Goal: Information Seeking & Learning: Learn about a topic

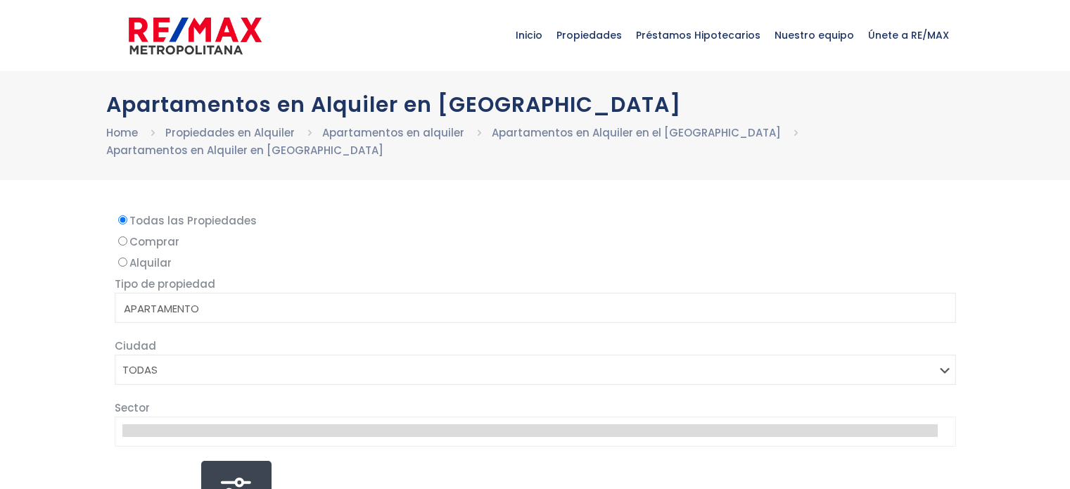
select select
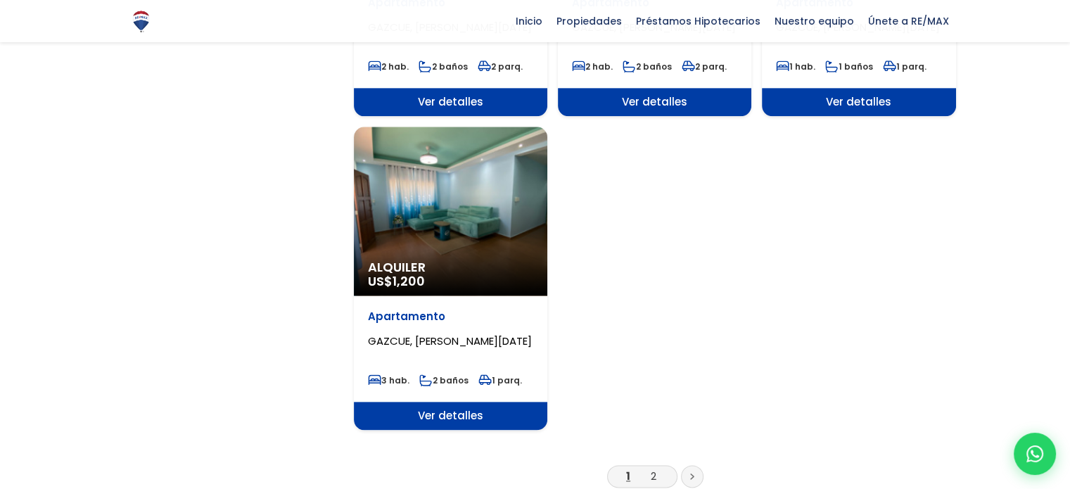
scroll to position [1707, 0]
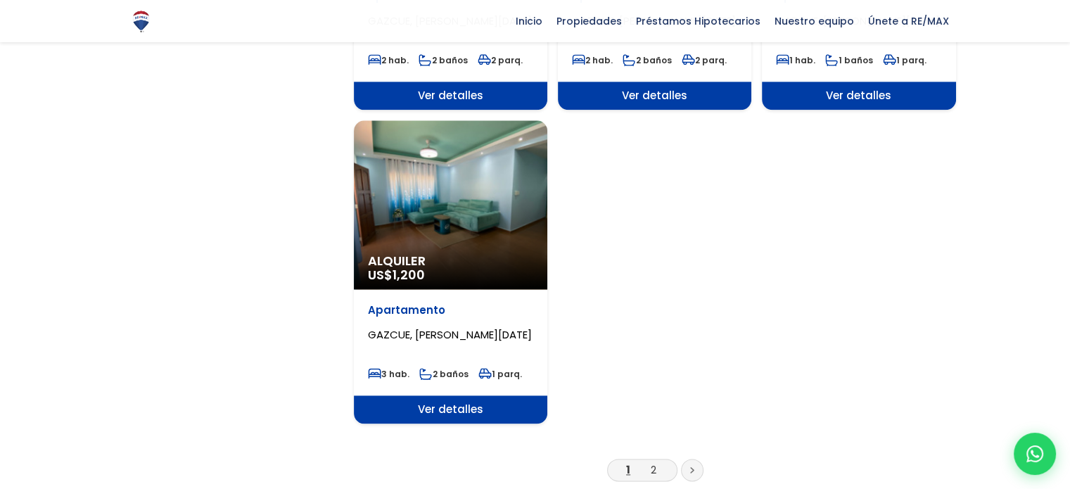
click at [456, 191] on div "Alquiler US$ 1,200" at bounding box center [450, 204] width 193 height 169
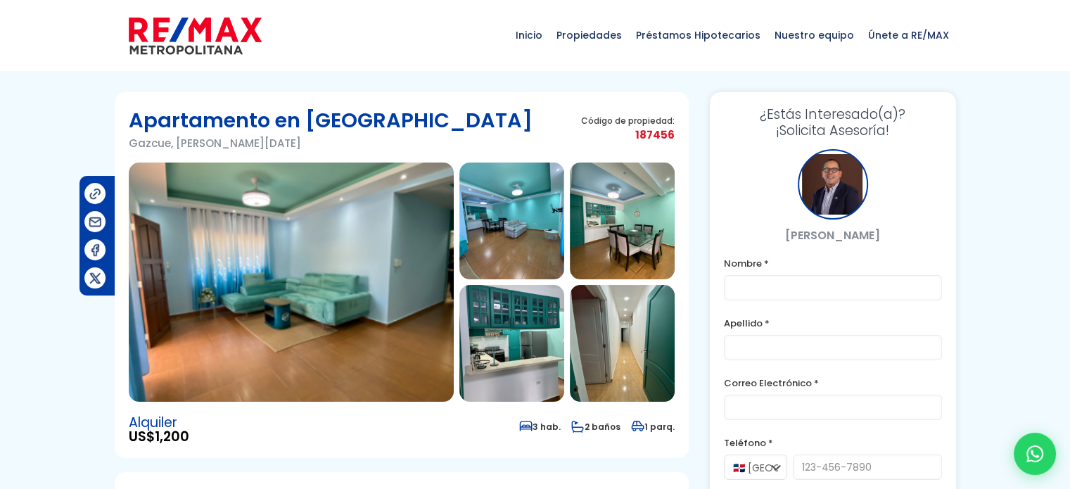
click at [369, 244] on img at bounding box center [291, 281] width 325 height 239
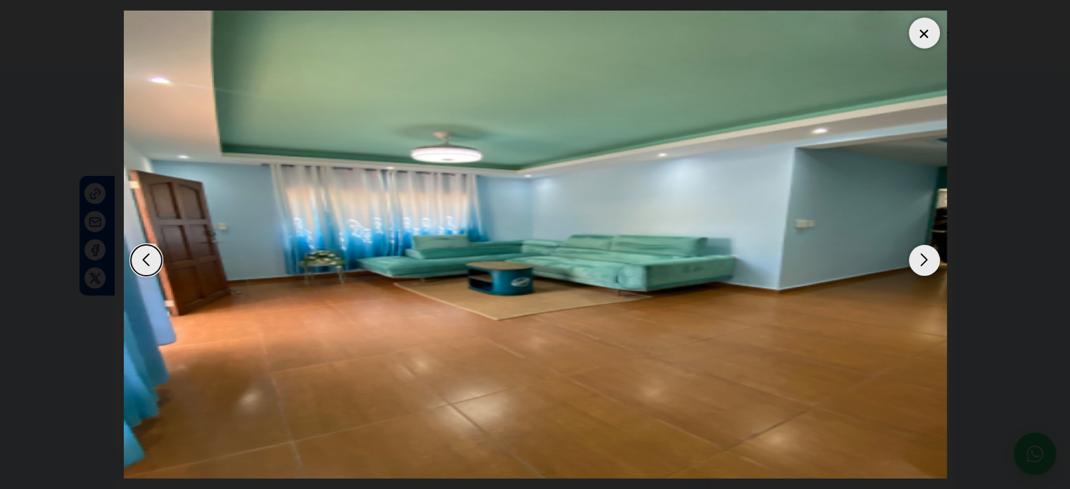
click at [369, 244] on img "1 / 12" at bounding box center [535, 245] width 823 height 468
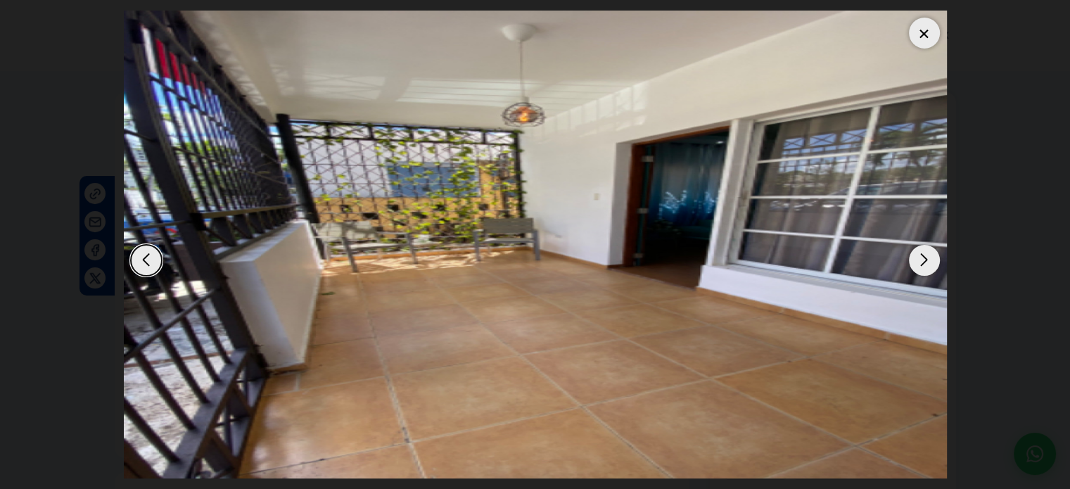
click at [918, 262] on div "Next slide" at bounding box center [924, 260] width 31 height 31
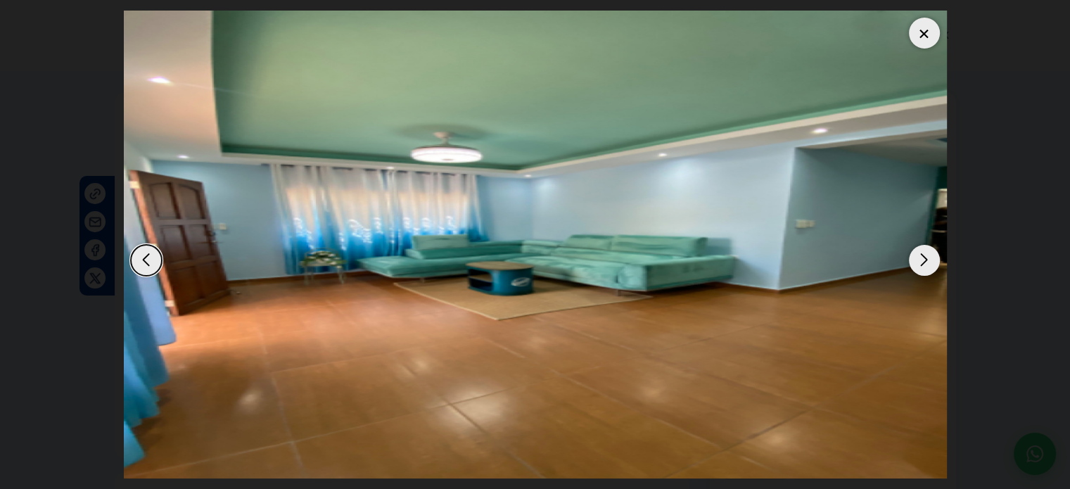
click at [918, 262] on div "Next slide" at bounding box center [924, 260] width 31 height 31
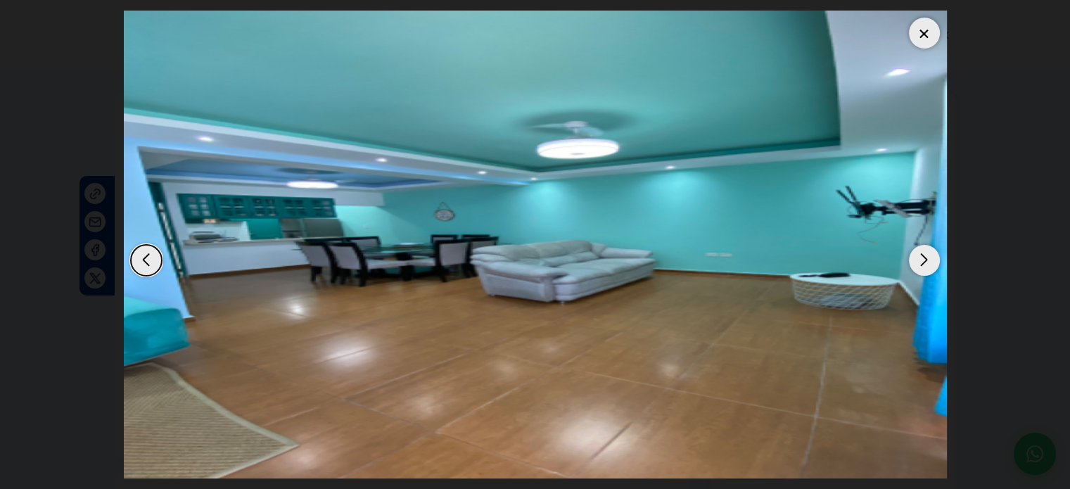
click at [918, 262] on div "Next slide" at bounding box center [924, 260] width 31 height 31
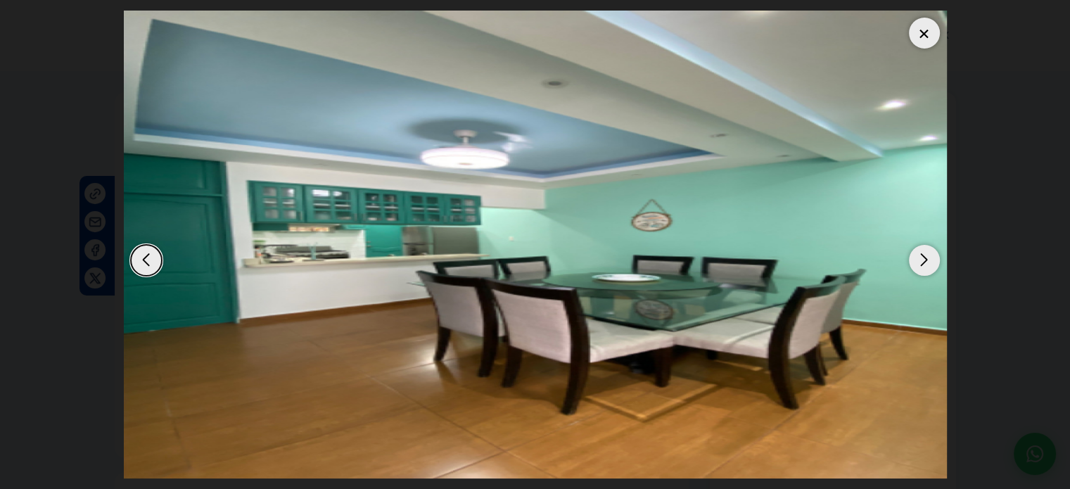
click at [918, 262] on div "Next slide" at bounding box center [924, 260] width 31 height 31
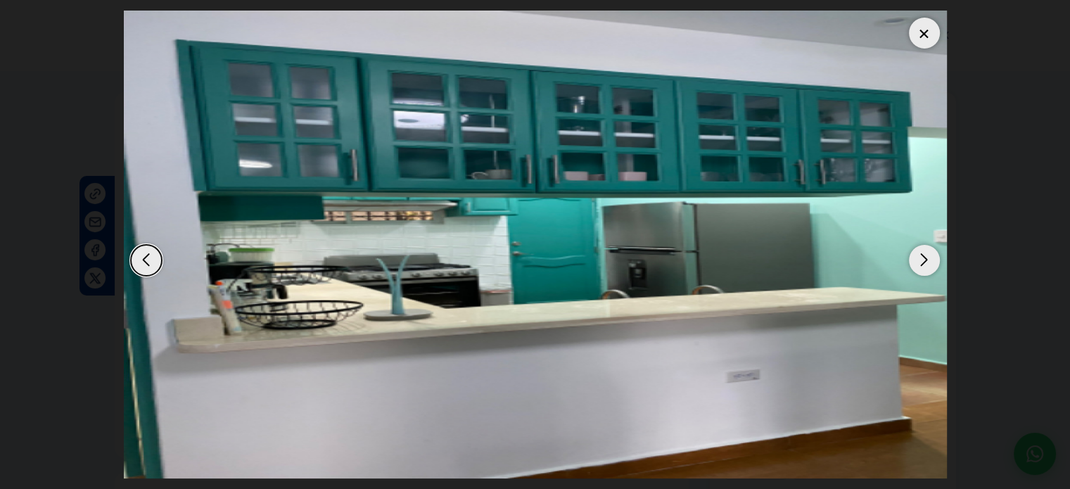
click at [918, 262] on div "Next slide" at bounding box center [924, 260] width 31 height 31
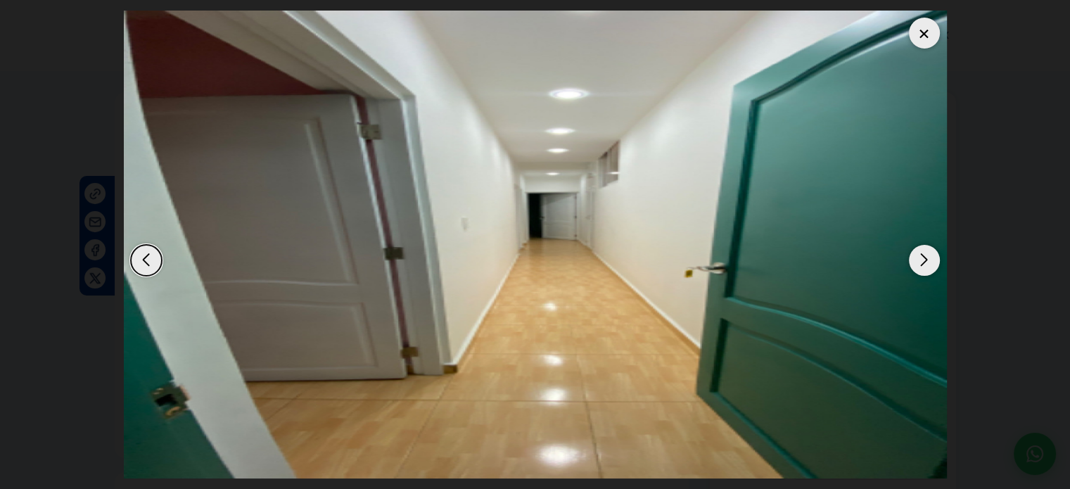
click at [918, 262] on div "Next slide" at bounding box center [924, 260] width 31 height 31
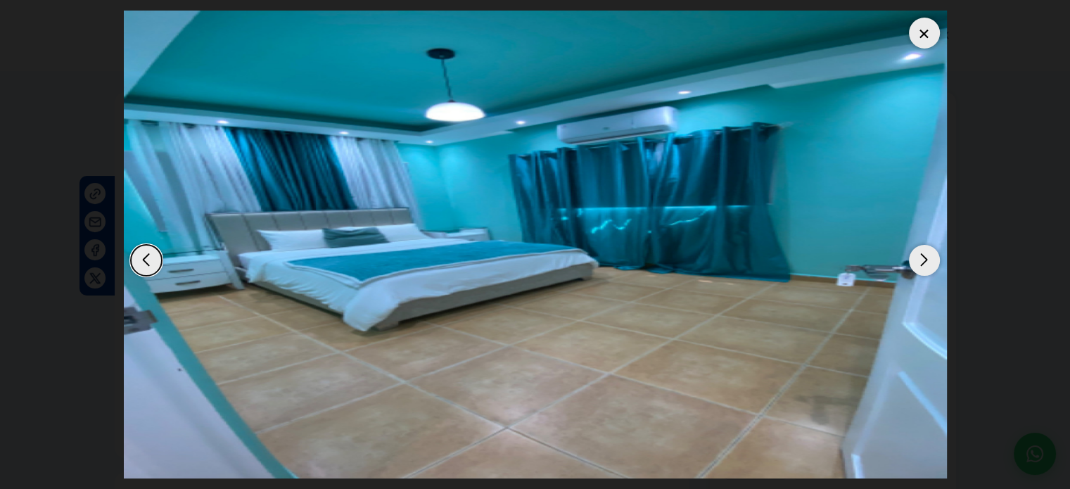
click at [918, 262] on div "Next slide" at bounding box center [924, 260] width 31 height 31
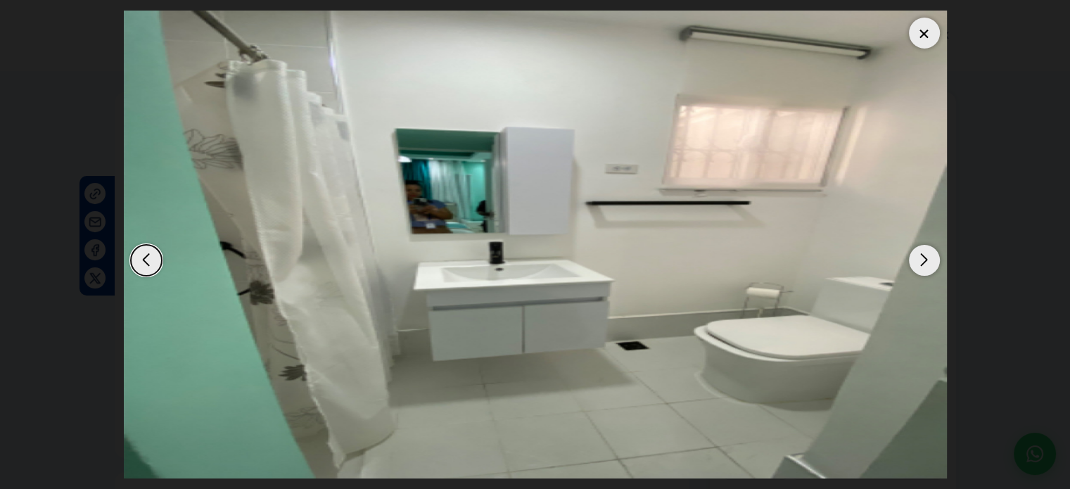
click at [918, 262] on div "Next slide" at bounding box center [924, 260] width 31 height 31
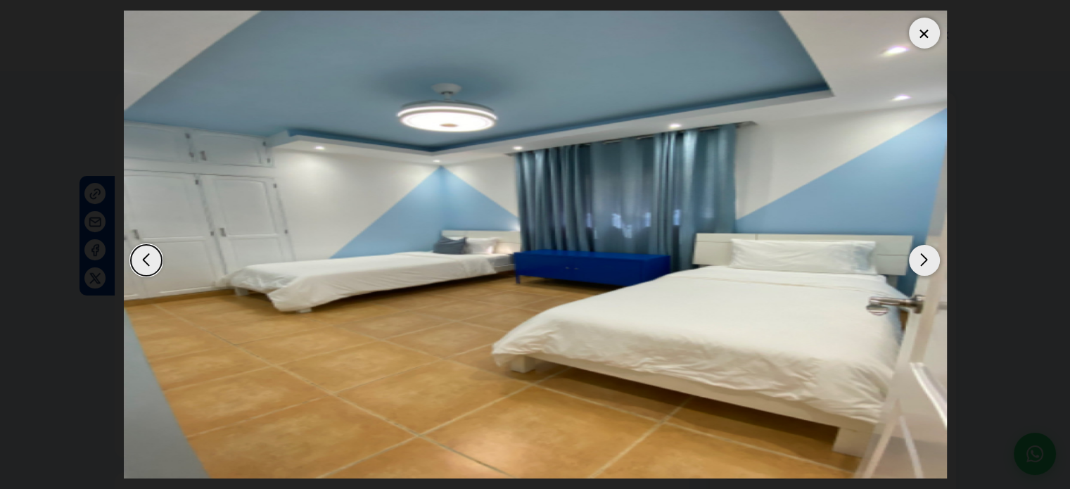
click at [142, 254] on div "Previous slide" at bounding box center [146, 260] width 31 height 31
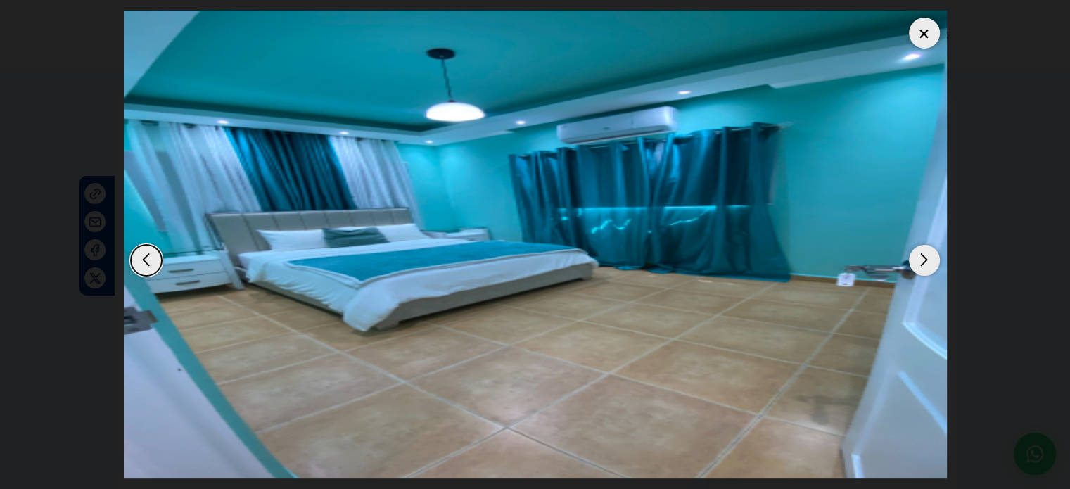
click at [938, 261] on div "Next slide" at bounding box center [924, 260] width 31 height 31
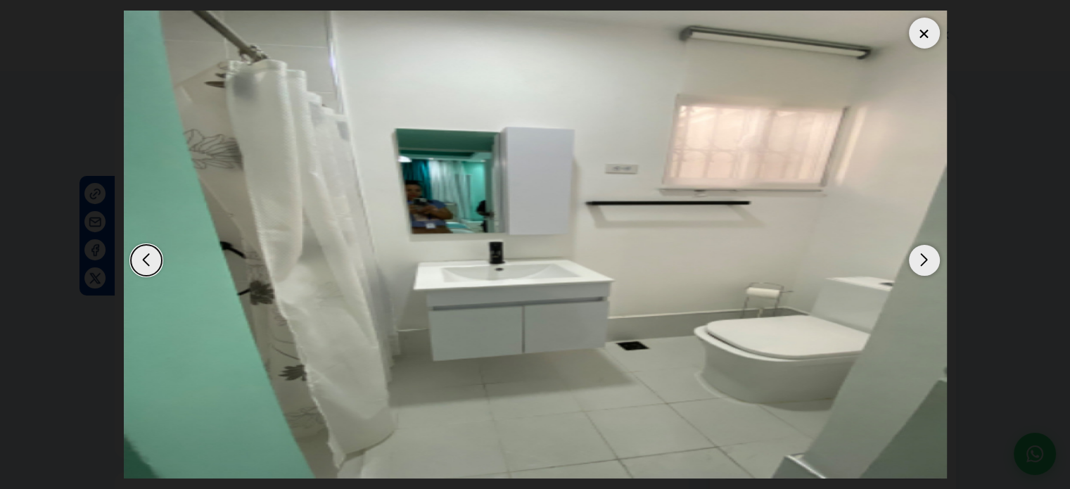
click at [938, 261] on div "Next slide" at bounding box center [924, 260] width 31 height 31
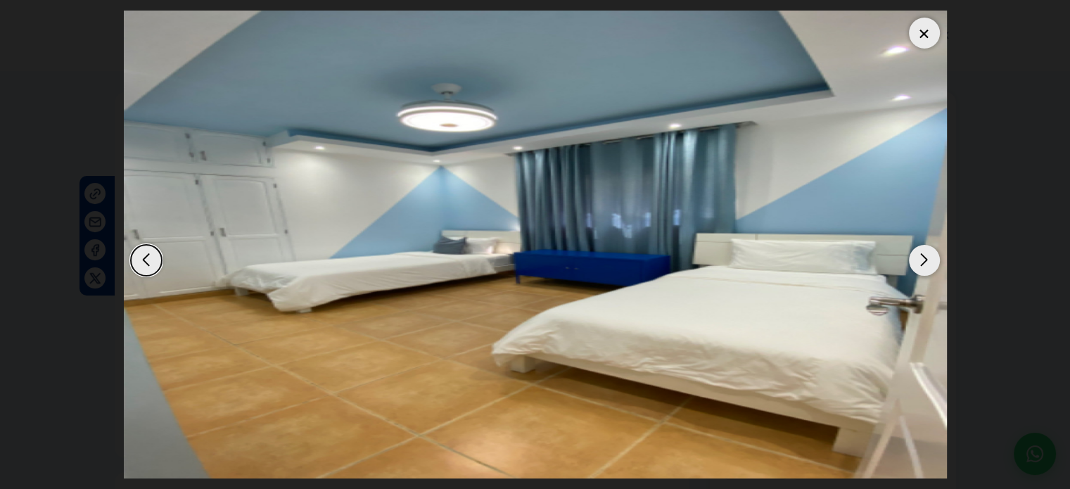
click at [938, 261] on div "Next slide" at bounding box center [924, 260] width 31 height 31
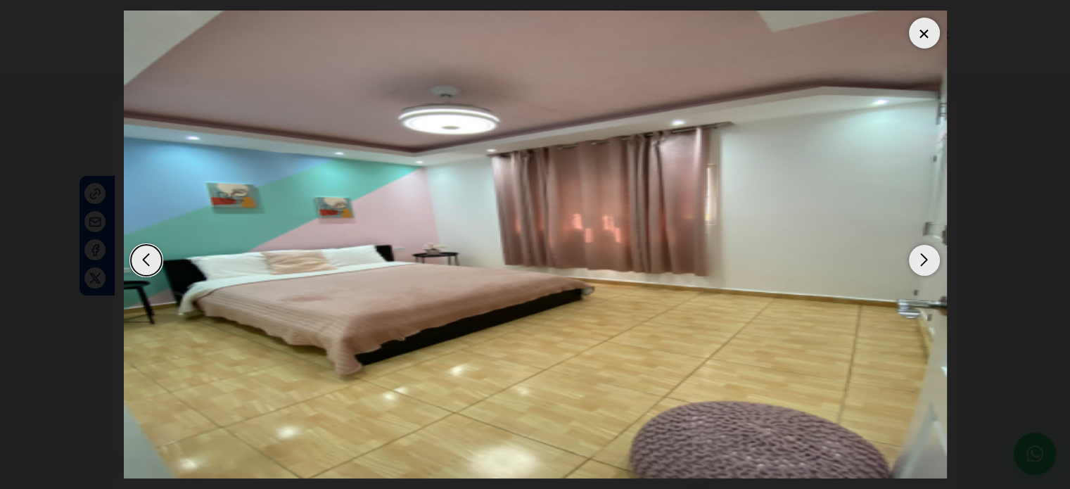
click at [938, 261] on div "Next slide" at bounding box center [924, 260] width 31 height 31
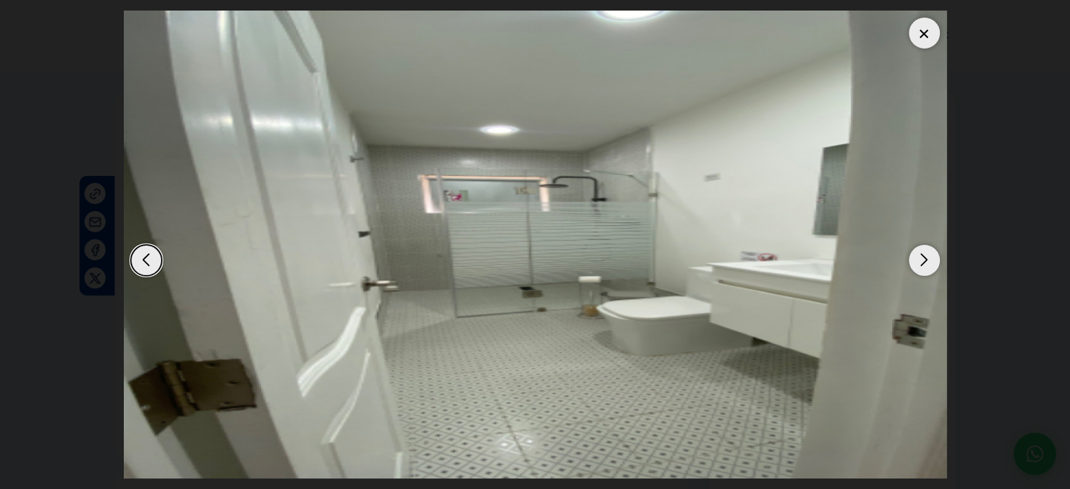
click at [938, 261] on div "Next slide" at bounding box center [924, 260] width 31 height 31
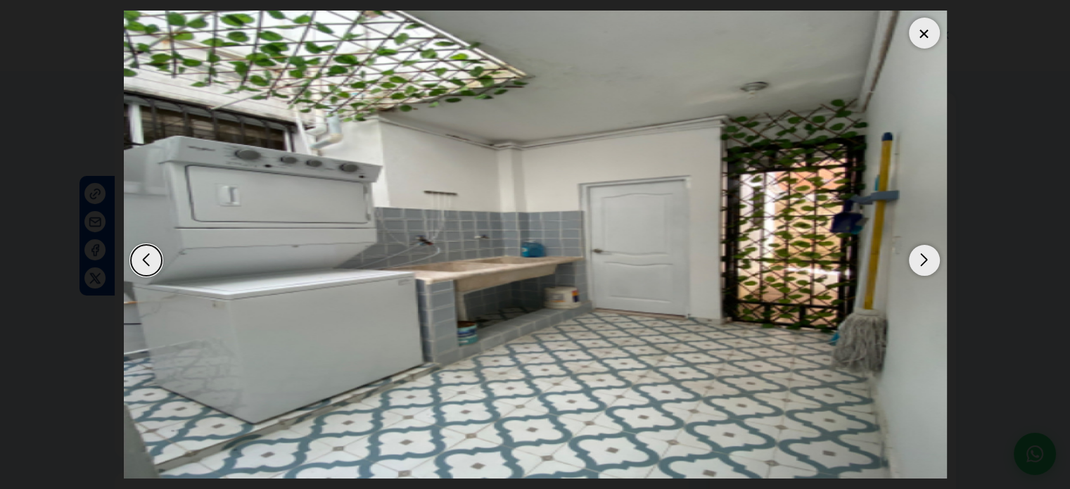
click at [938, 261] on div "Next slide" at bounding box center [924, 260] width 31 height 31
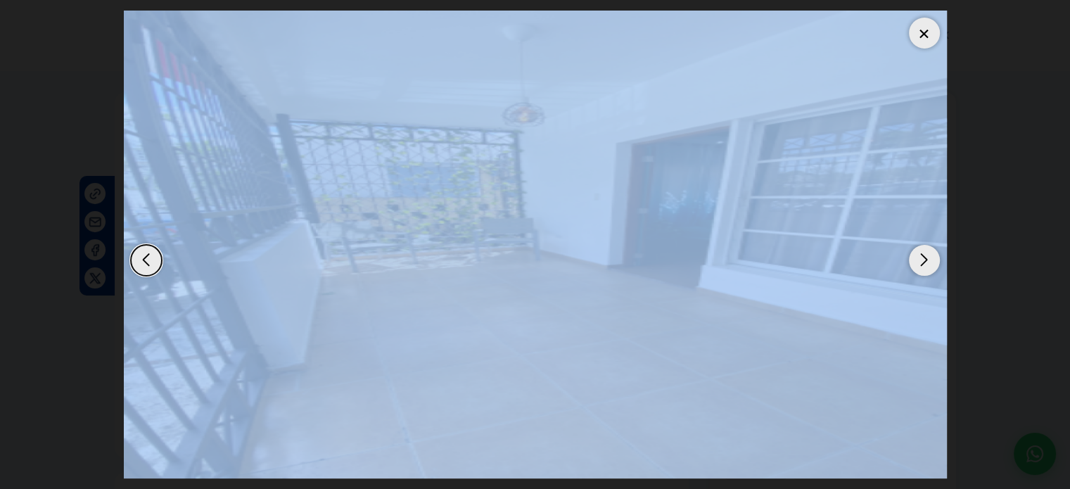
click at [938, 261] on div "Next slide" at bounding box center [924, 260] width 31 height 31
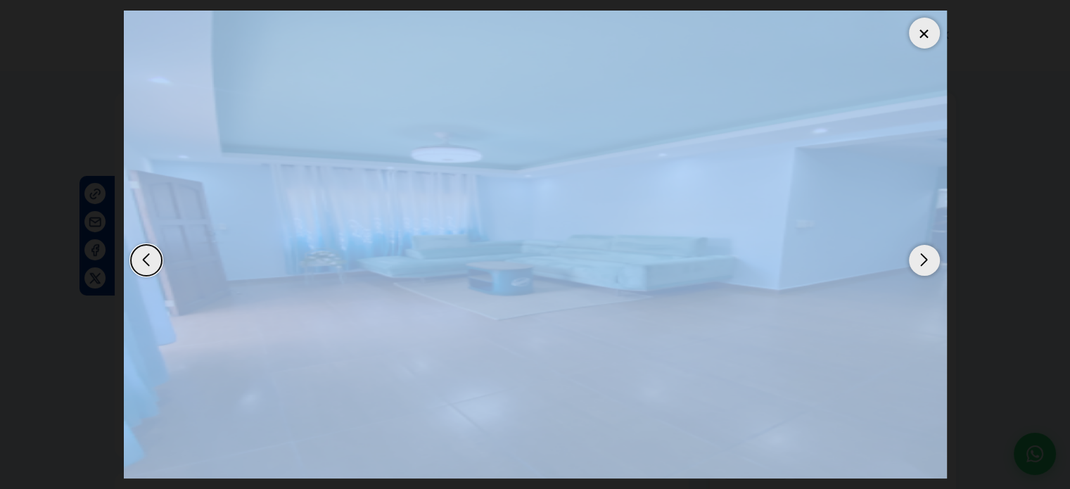
click at [938, 261] on div "Next slide" at bounding box center [924, 260] width 31 height 31
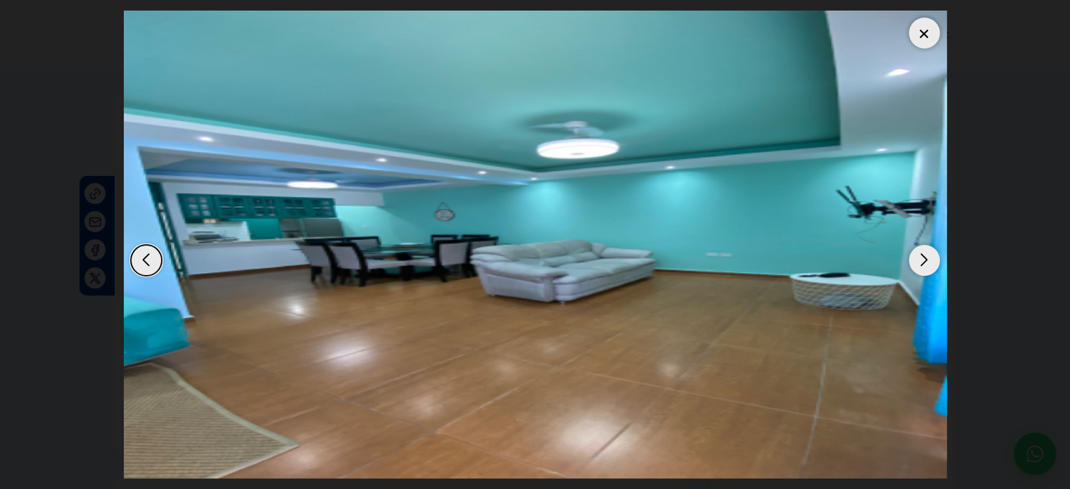
click at [135, 275] on img "2 / 12" at bounding box center [535, 245] width 823 height 468
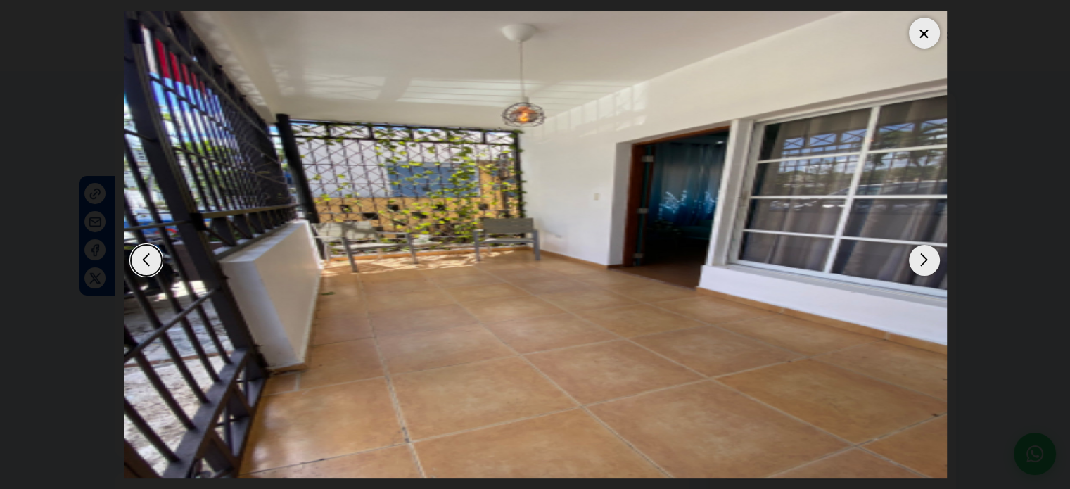
click at [928, 37] on div at bounding box center [924, 33] width 31 height 31
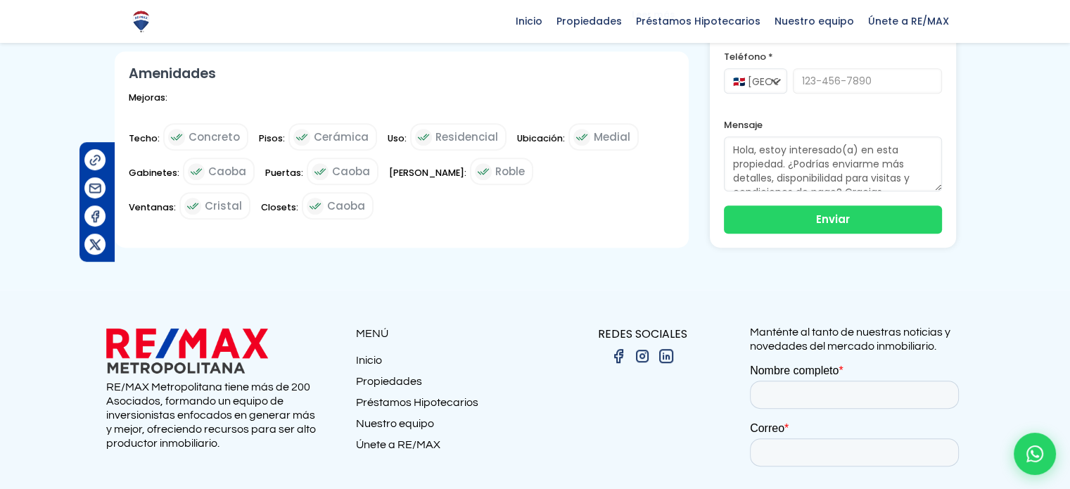
scroll to position [783, 0]
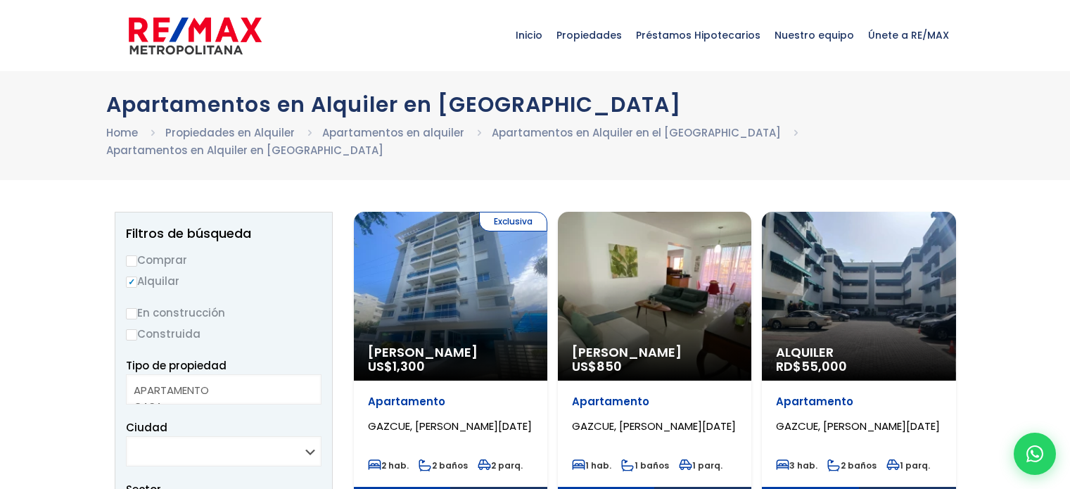
select select
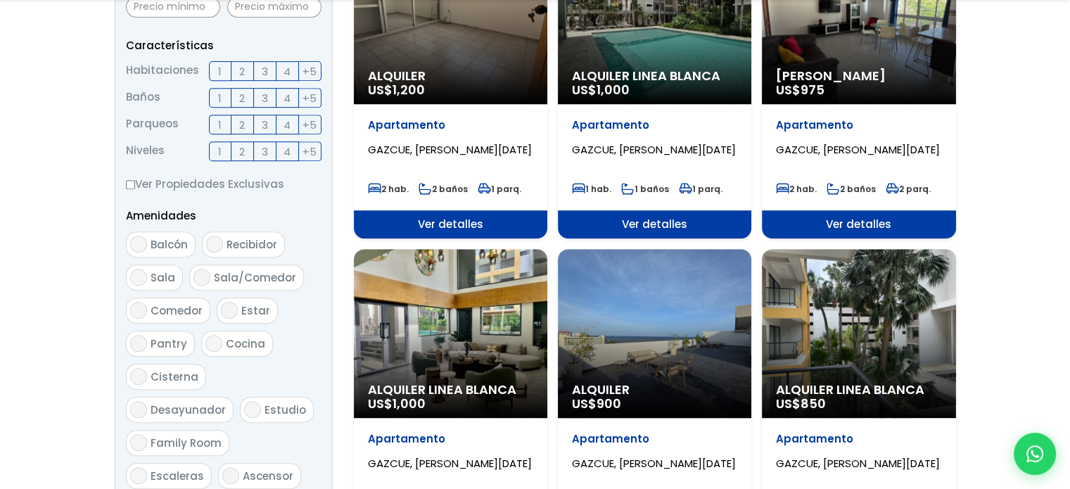
scroll to position [1423, 0]
